Goal: Information Seeking & Learning: Learn about a topic

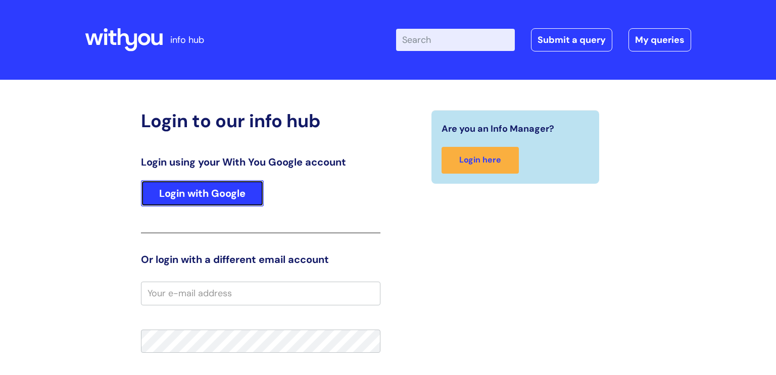
click at [199, 197] on link "Login with Google" at bounding box center [202, 193] width 123 height 26
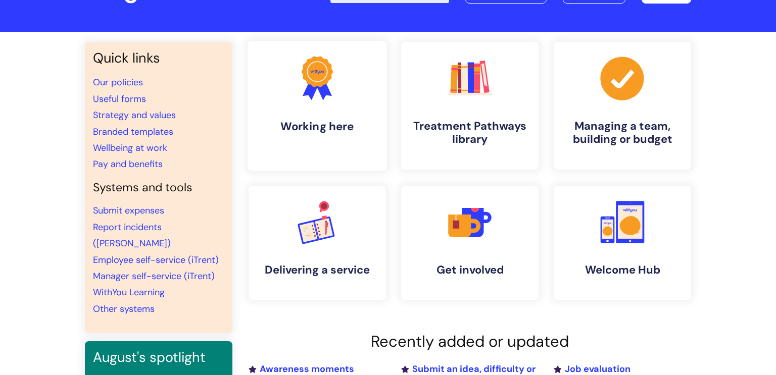
scroll to position [51, 0]
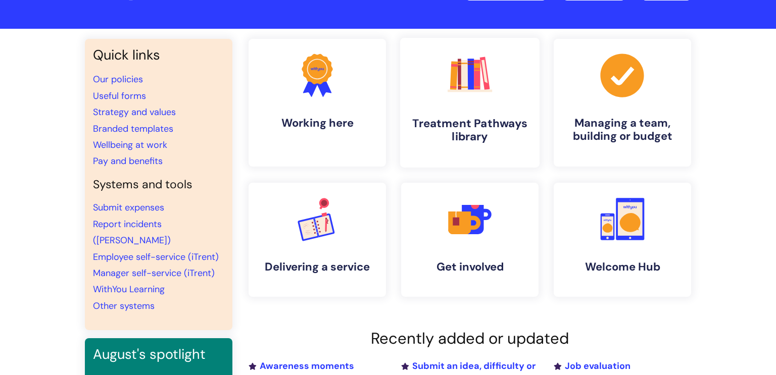
click at [523, 113] on link ".cls-1{fill:#f89b22;}.cls-1,.cls-2,.cls-3,.cls-4,.cls-5,.cls-6,.cls-7{stroke-wi…" at bounding box center [469, 103] width 139 height 130
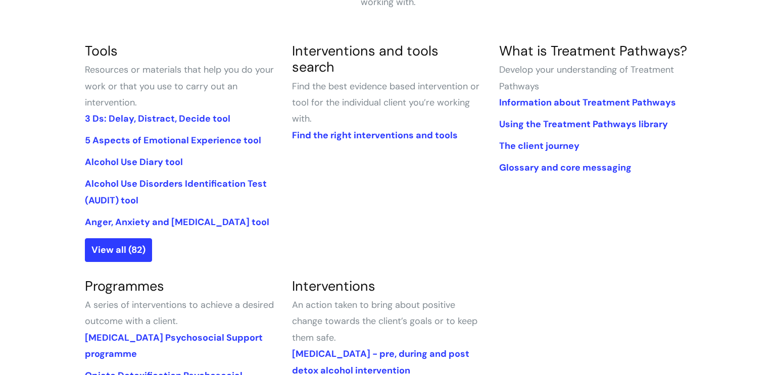
scroll to position [228, 0]
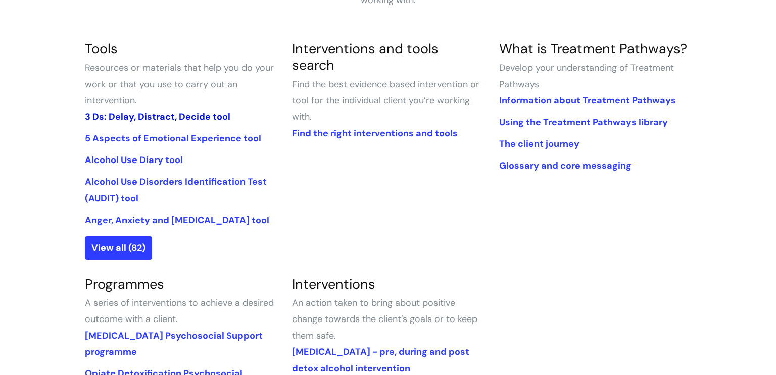
click at [155, 115] on link "3 Ds: Delay, Distract, Decide tool" at bounding box center [158, 117] width 146 height 12
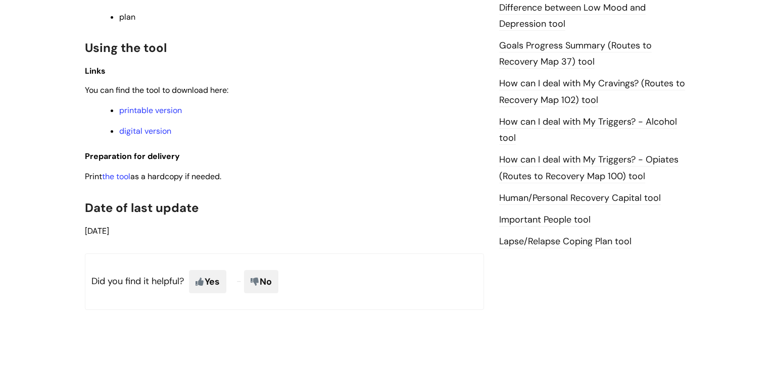
scroll to position [692, 0]
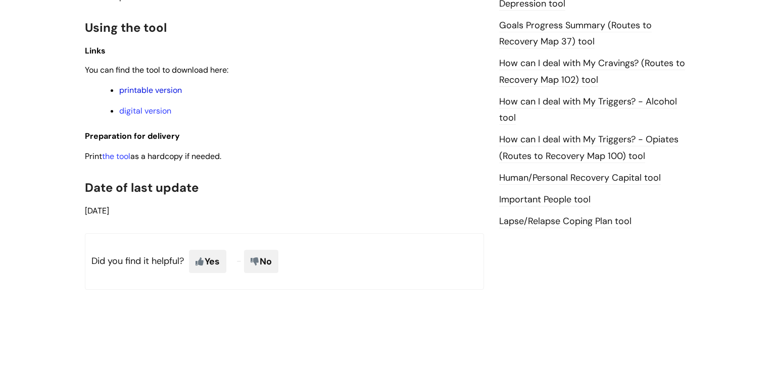
click at [138, 92] on link "printable version" at bounding box center [150, 90] width 63 height 11
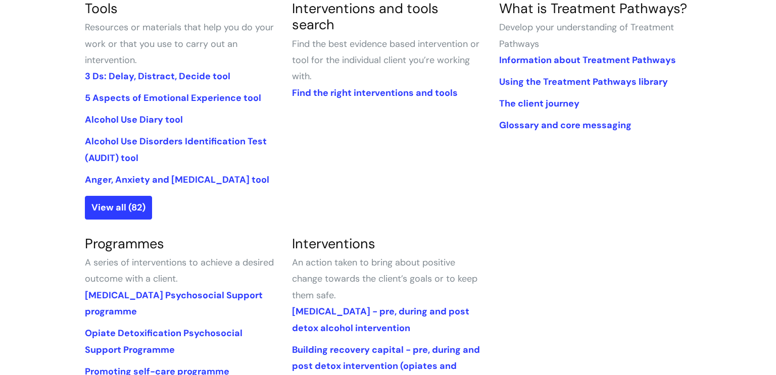
scroll to position [249, 0]
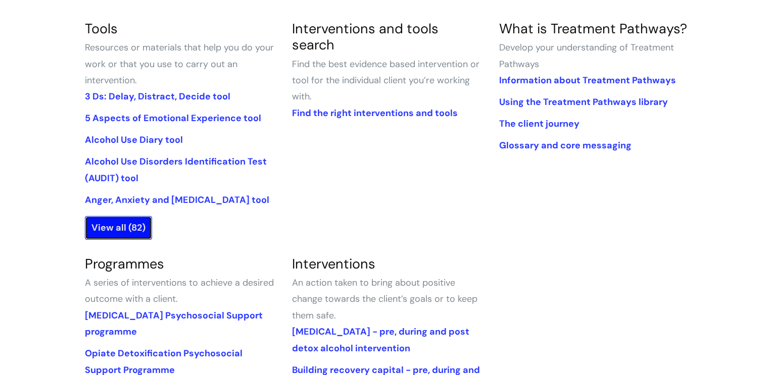
click at [125, 219] on link "View all (82)" at bounding box center [118, 227] width 67 height 23
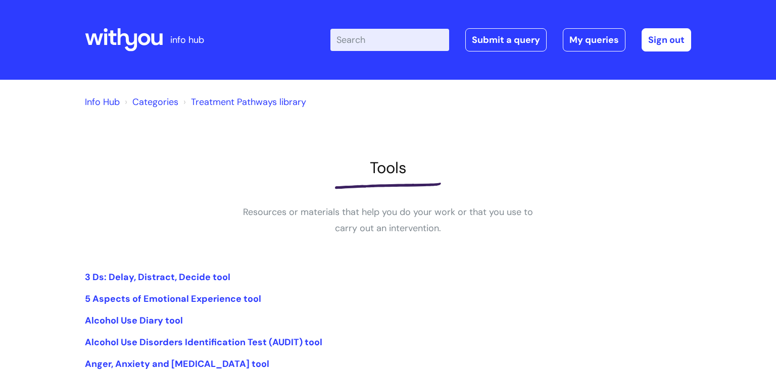
click at [364, 39] on input "Enter your search term here..." at bounding box center [389, 40] width 119 height 22
type input "post detox"
click button "Search" at bounding box center [0, 0] width 0 height 0
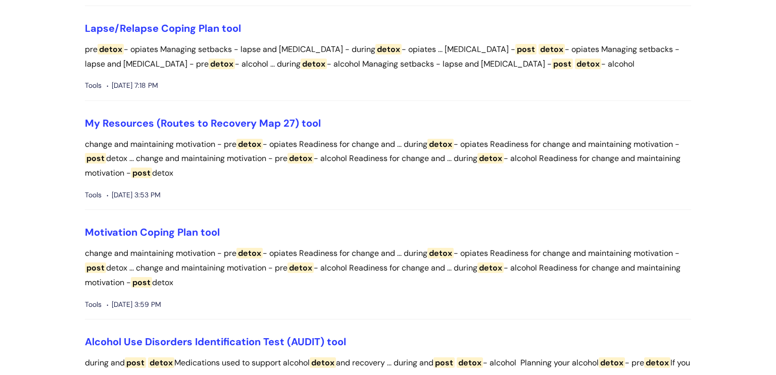
scroll to position [1851, 0]
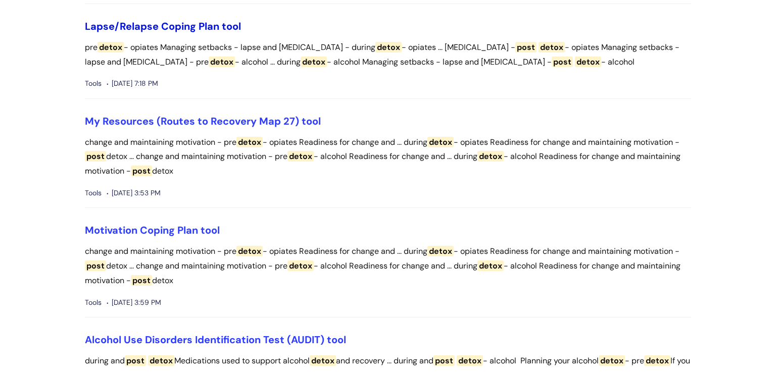
click at [172, 22] on link "Lapse/Relapse Coping Plan tool" at bounding box center [163, 26] width 156 height 13
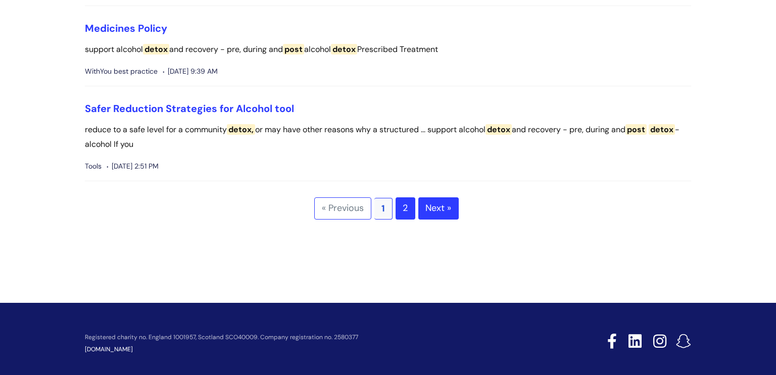
scroll to position [2933, 0]
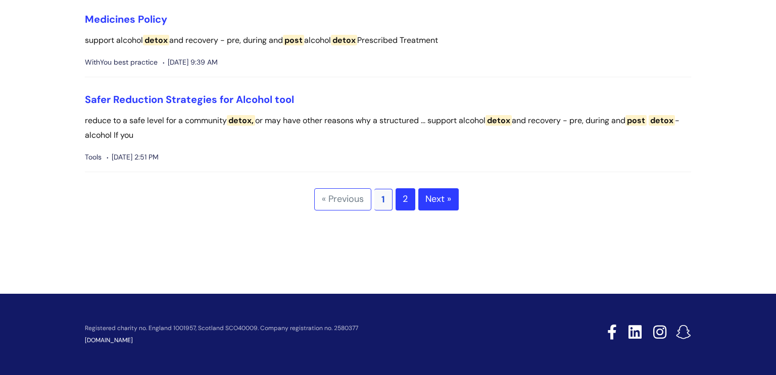
click at [402, 211] on link "2" at bounding box center [406, 199] width 20 height 22
